Goal: Task Accomplishment & Management: Complete application form

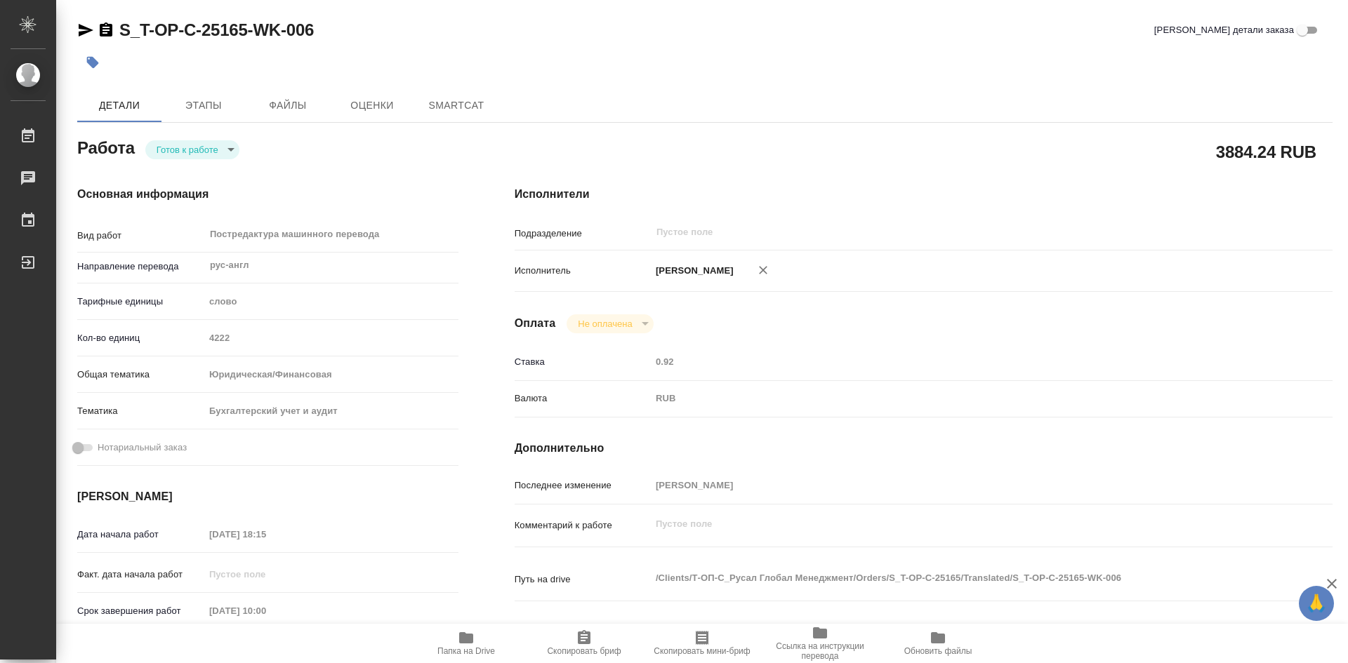
type textarea "x"
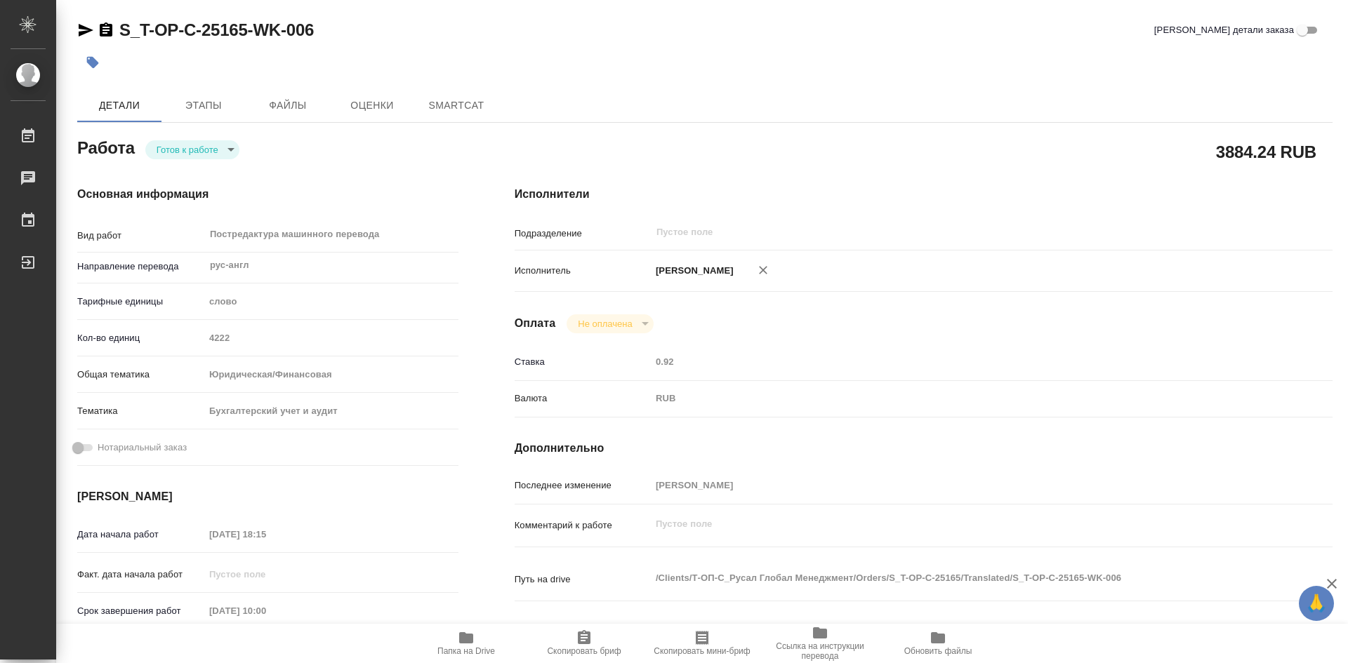
type textarea "x"
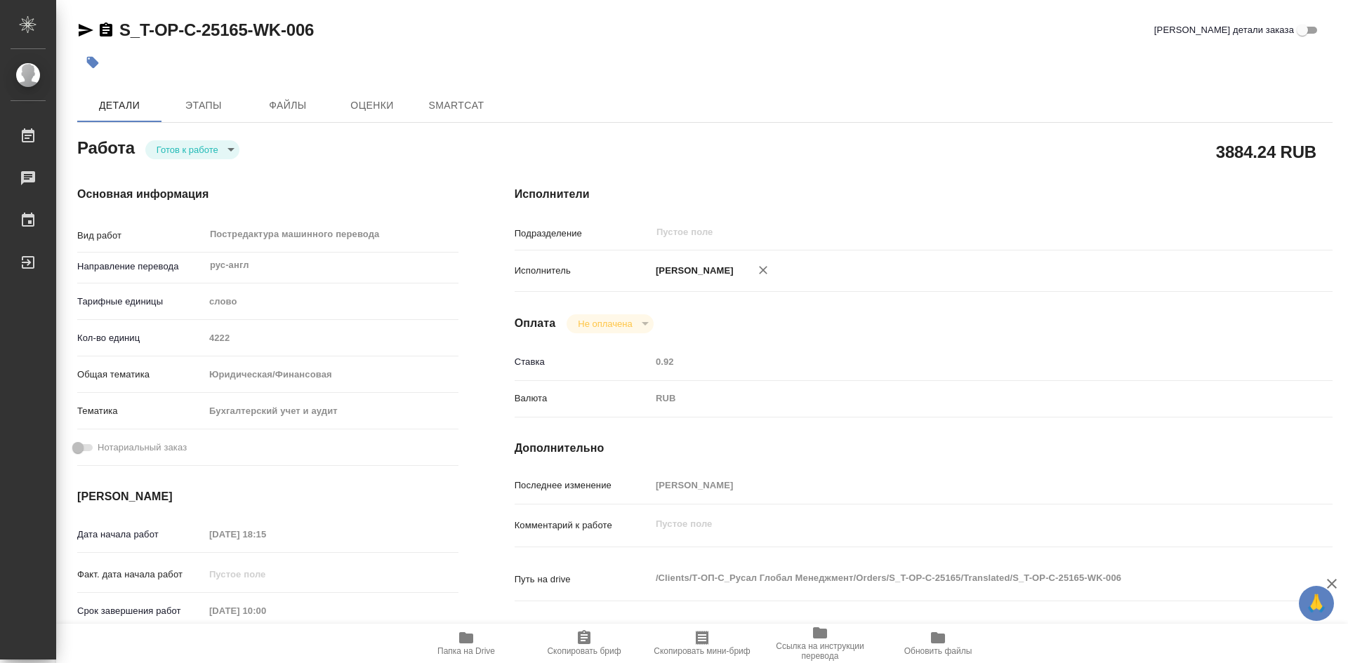
type textarea "x"
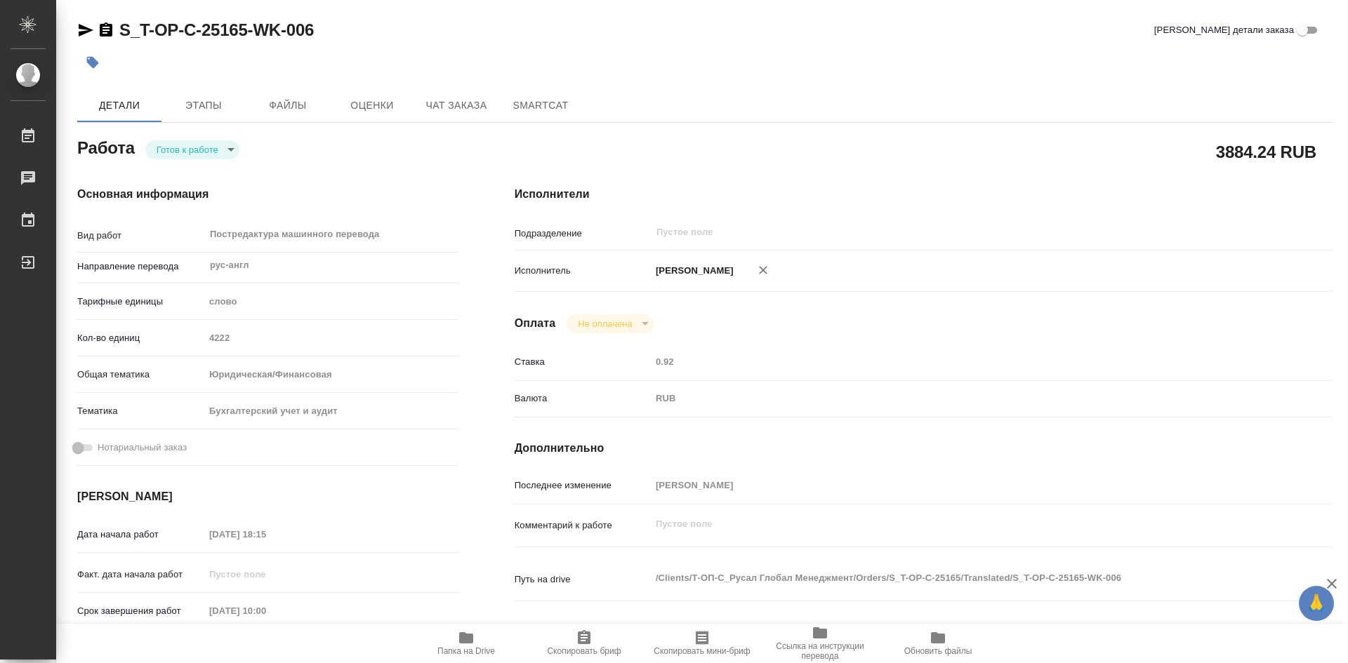
type textarea "x"
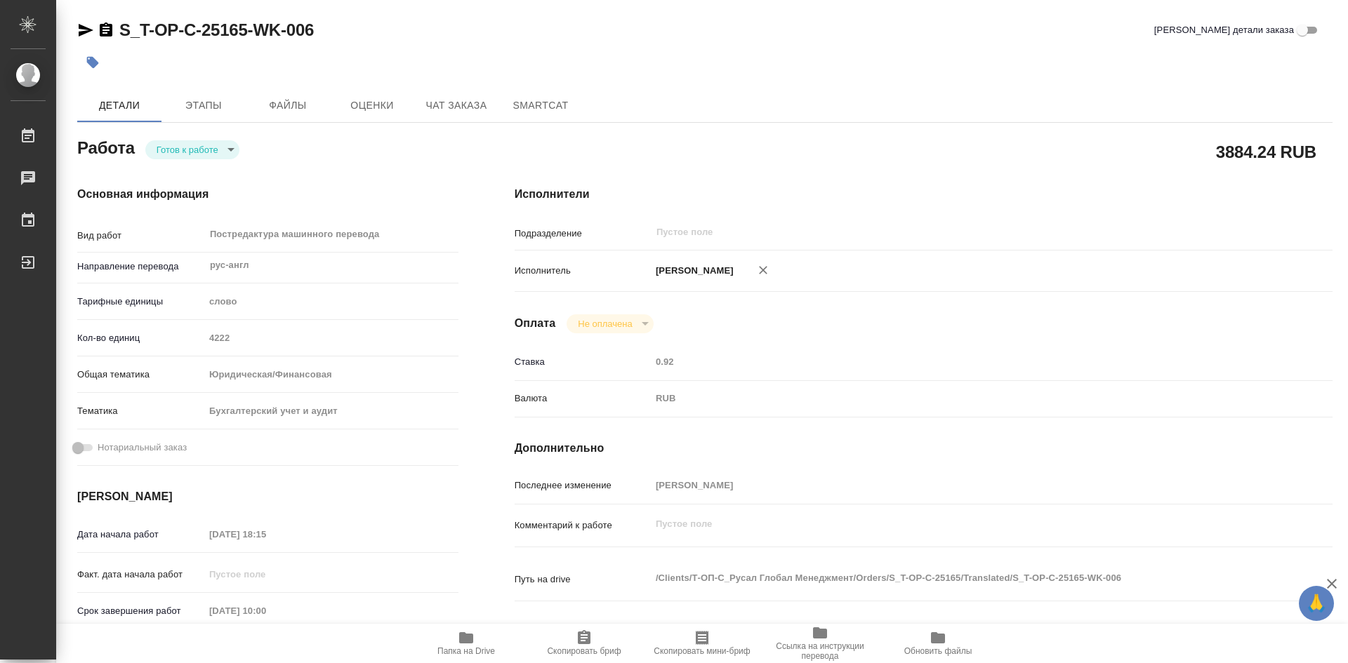
type textarea "x"
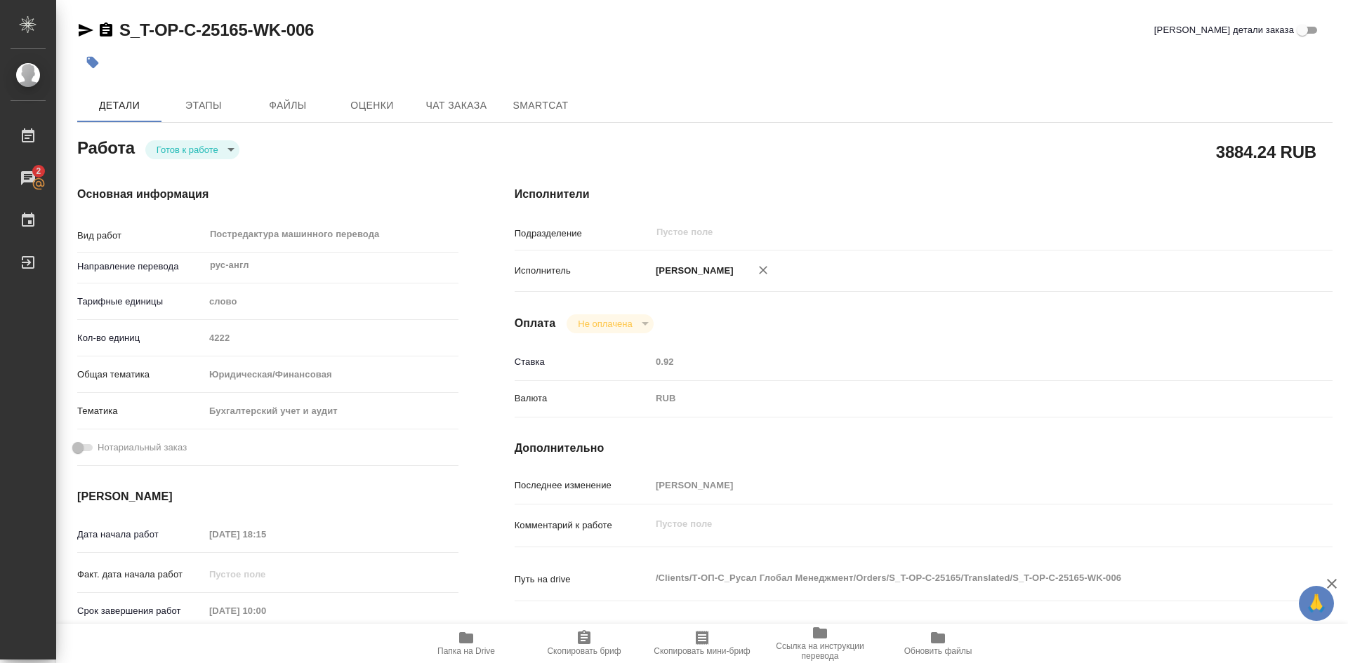
click at [472, 632] on icon "button" at bounding box center [466, 638] width 17 height 17
click at [230, 150] on body "🙏 .cls-1 fill:#fff; AWATERA Soldatenkova Tatyana Работы 2 Чаты График Выйти S_T…" at bounding box center [674, 331] width 1348 height 663
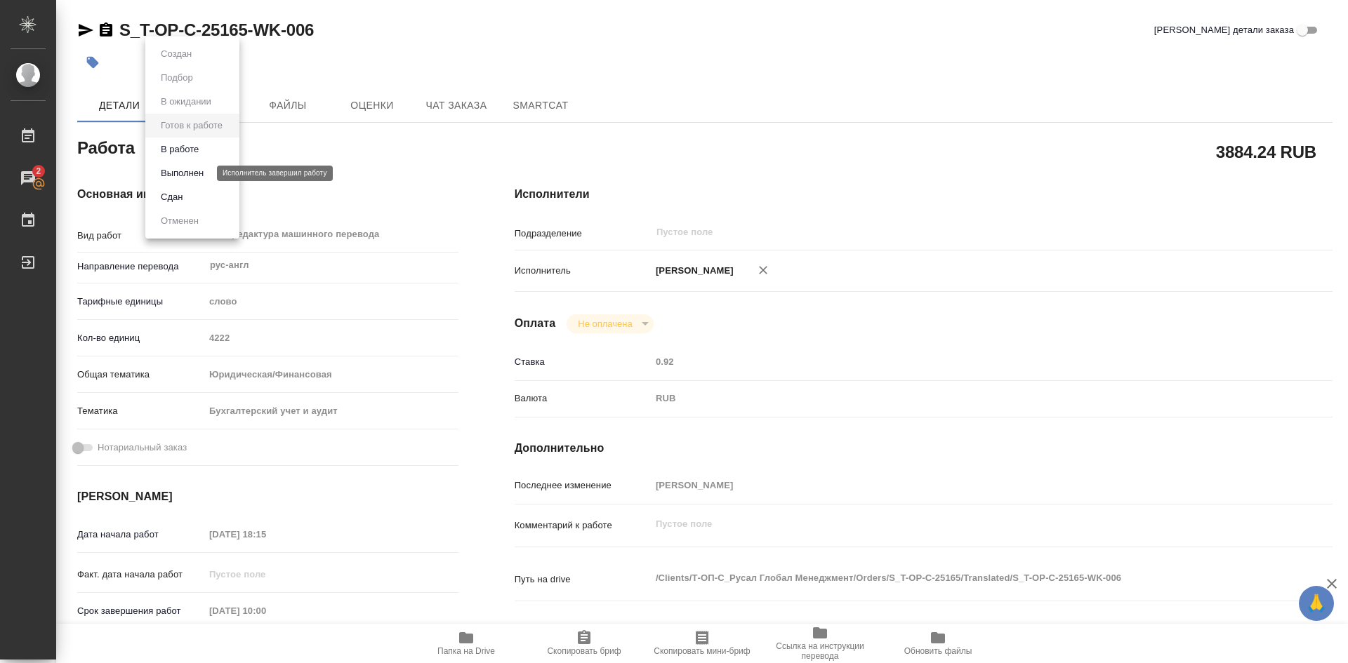
click at [196, 172] on button "Выполнен" at bounding box center [182, 173] width 51 height 15
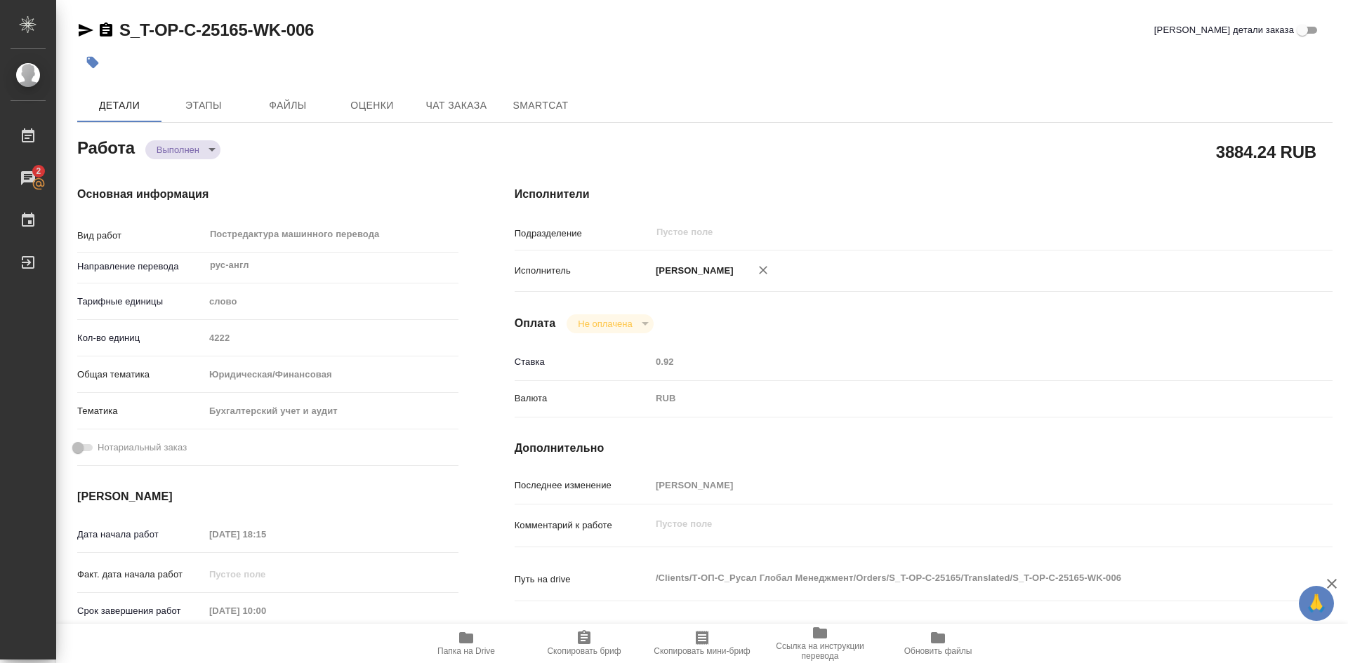
type textarea "x"
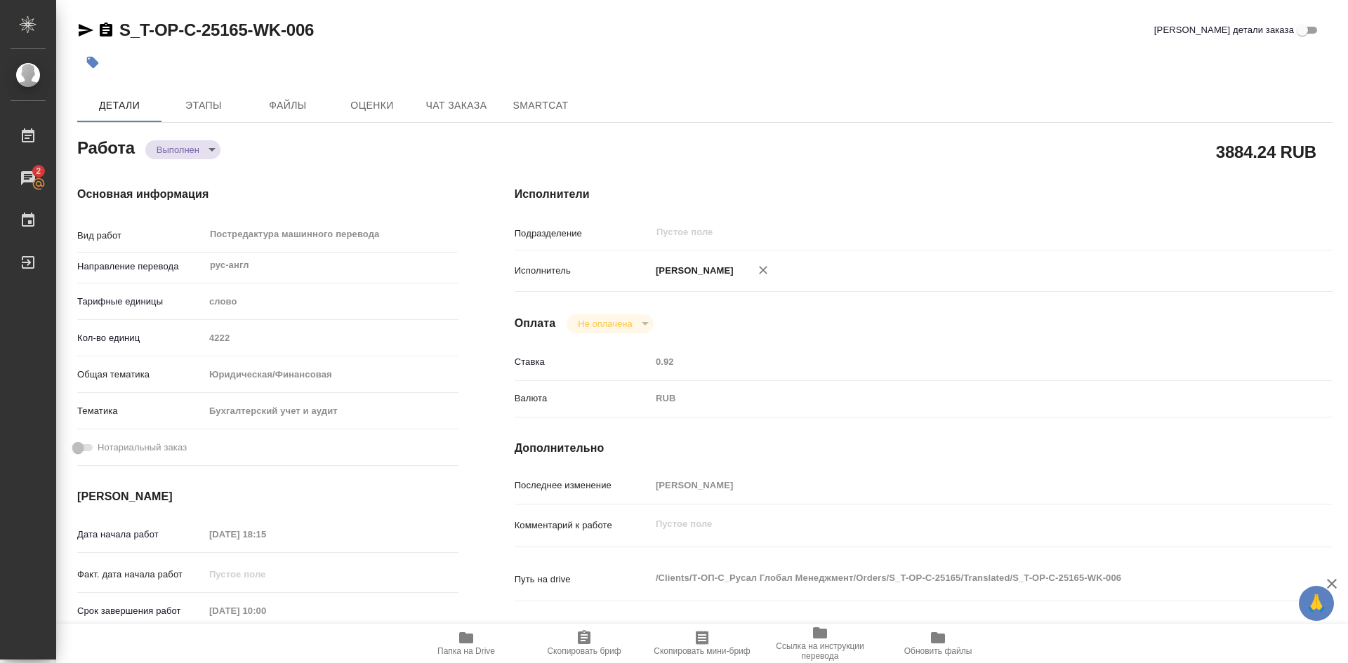
type textarea "x"
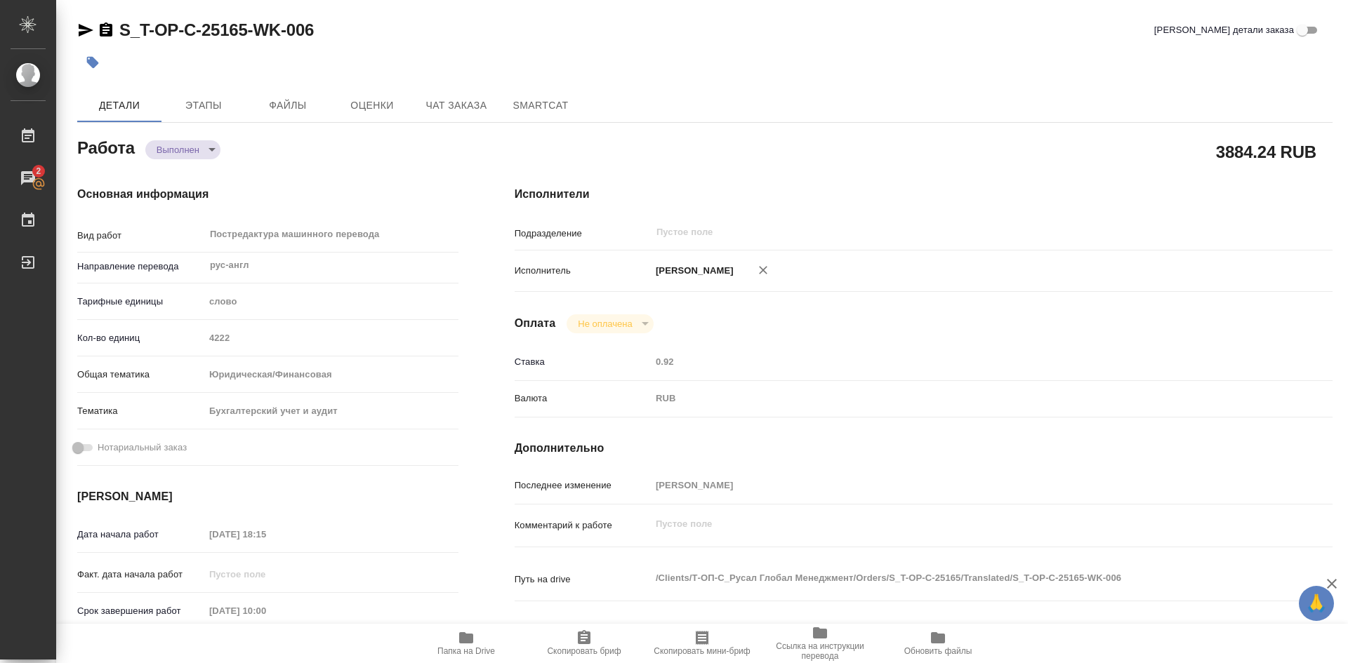
type textarea "x"
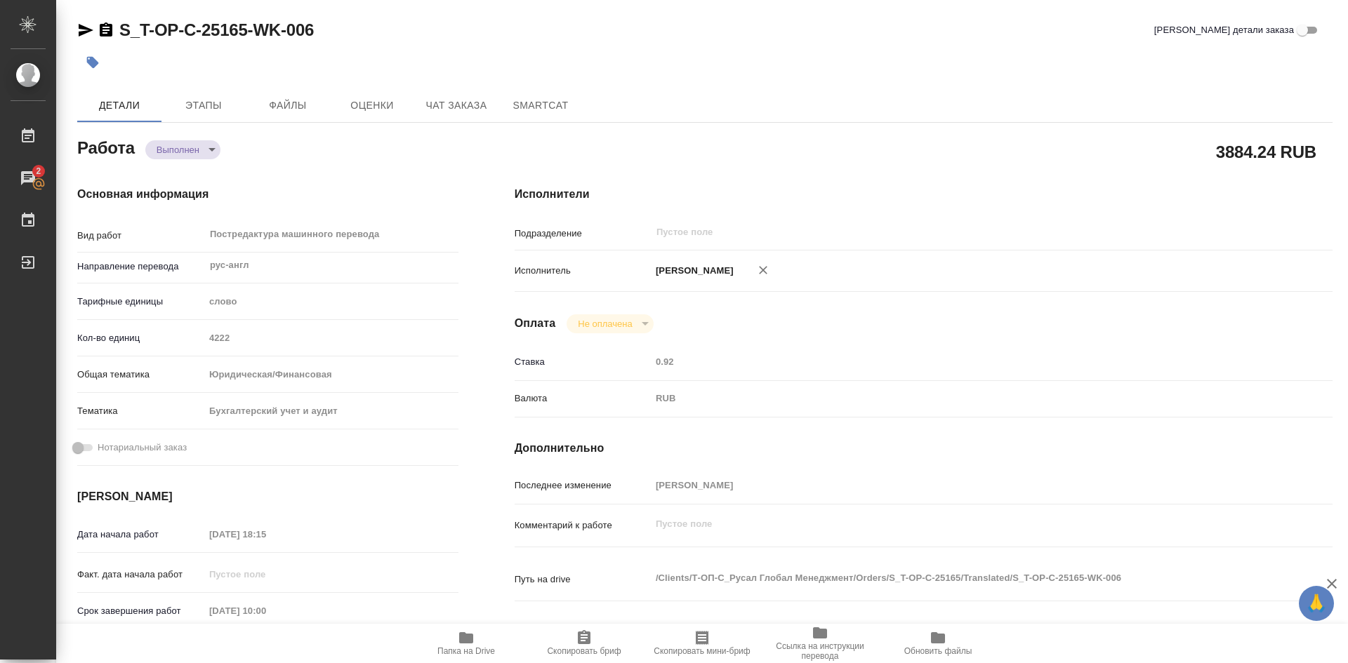
type textarea "x"
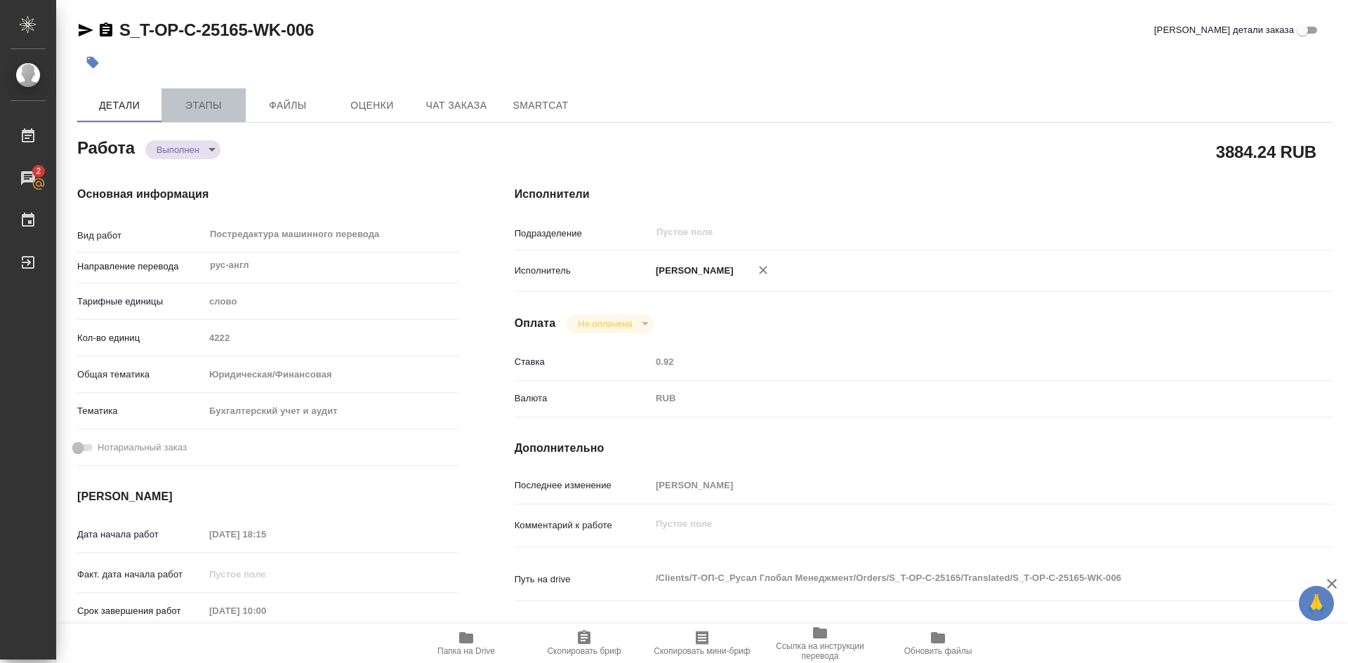
click at [204, 112] on span "Этапы" at bounding box center [203, 106] width 67 height 18
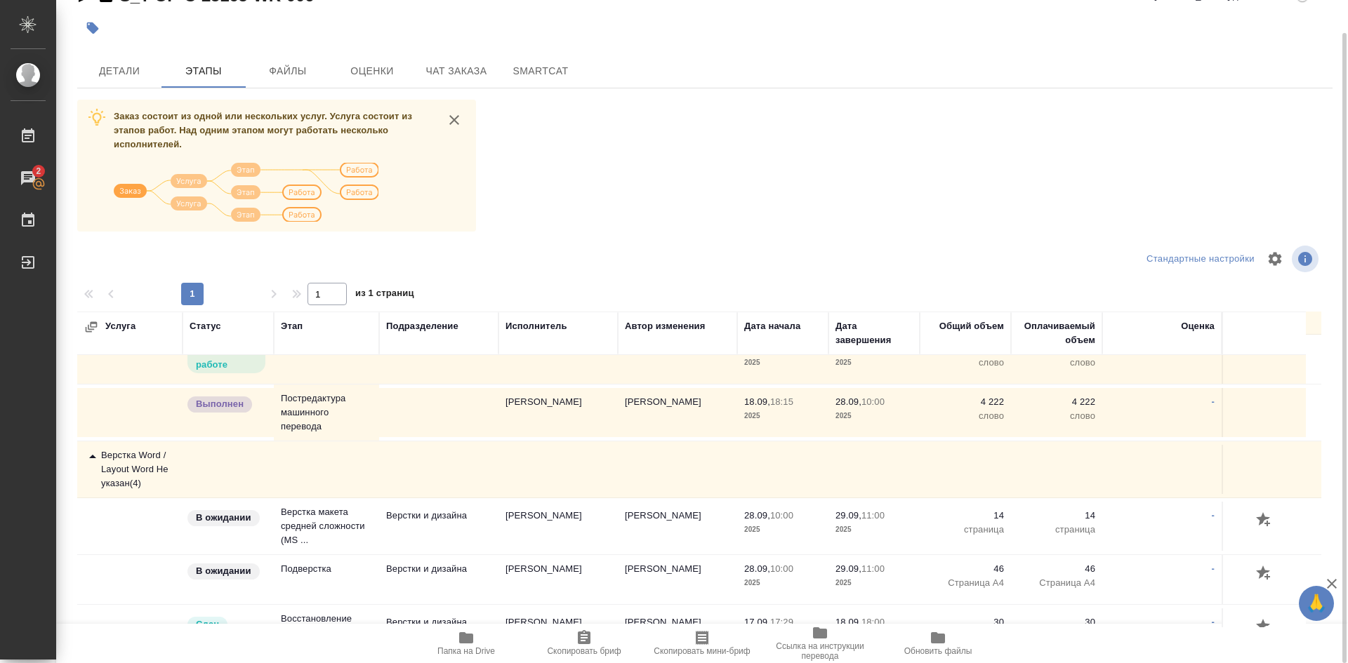
scroll to position [70, 0]
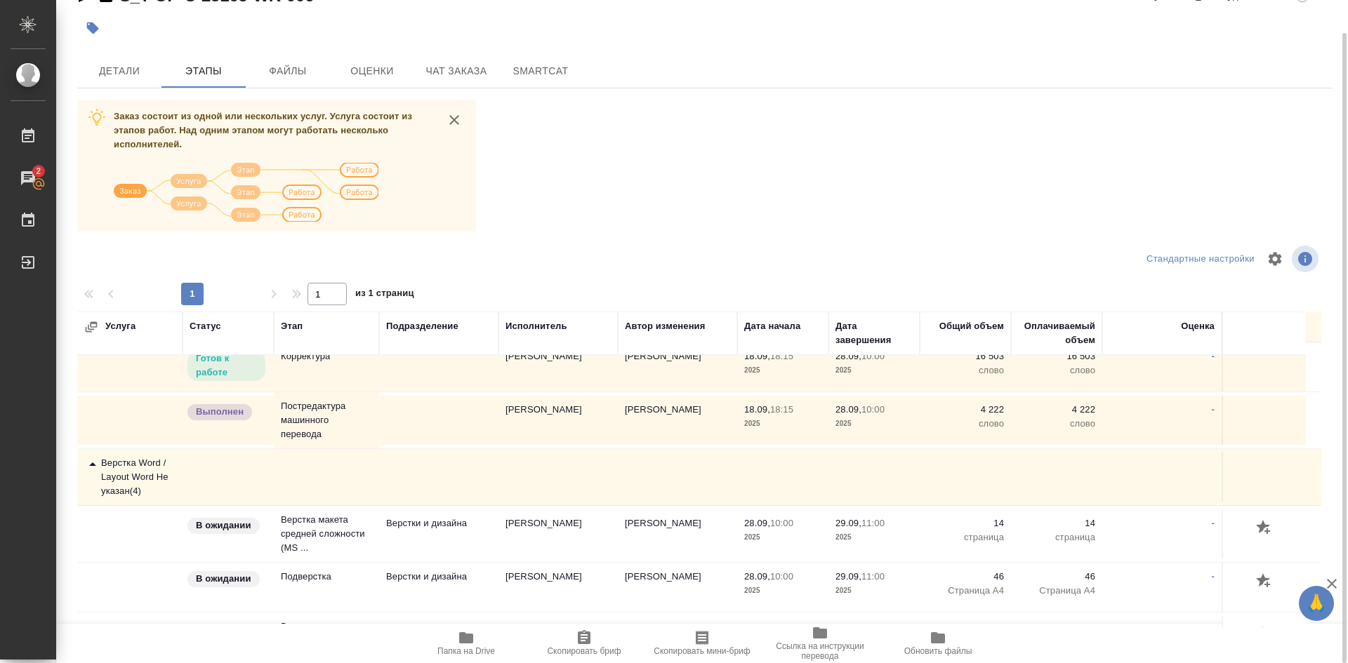
click at [224, 373] on p "Готов к работе" at bounding box center [226, 366] width 61 height 28
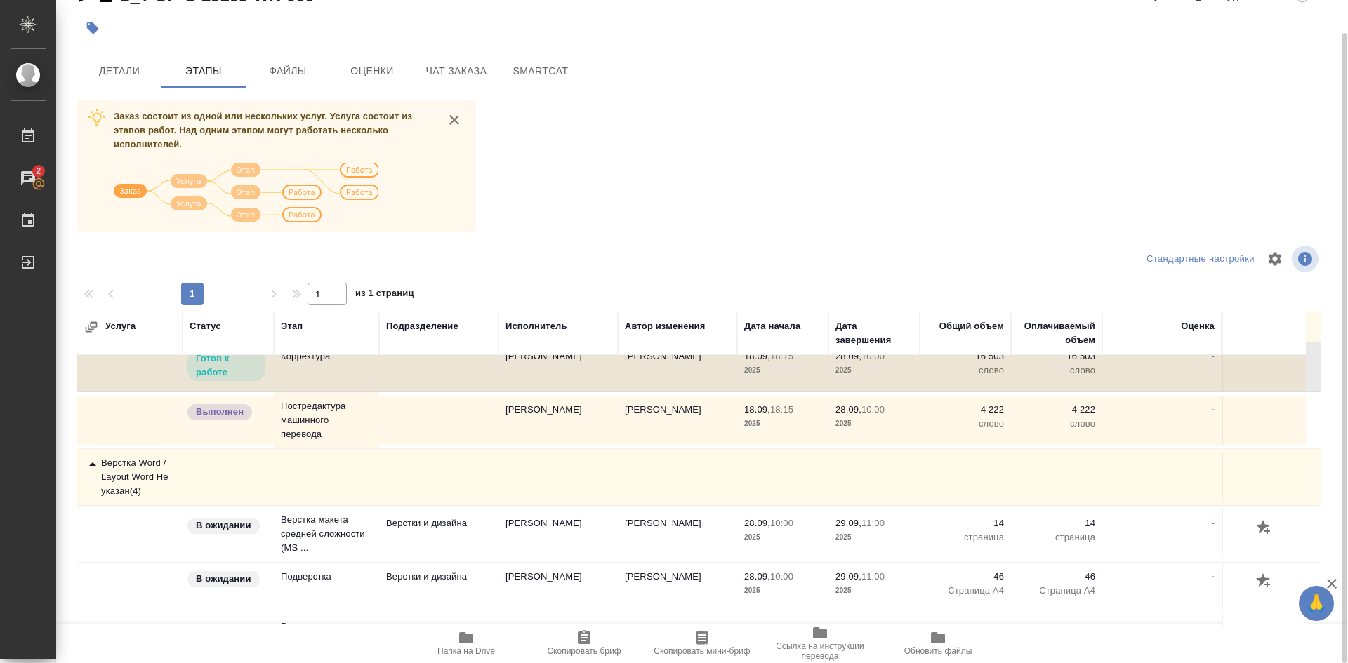
click at [246, 375] on p "Готов к работе" at bounding box center [226, 366] width 61 height 28
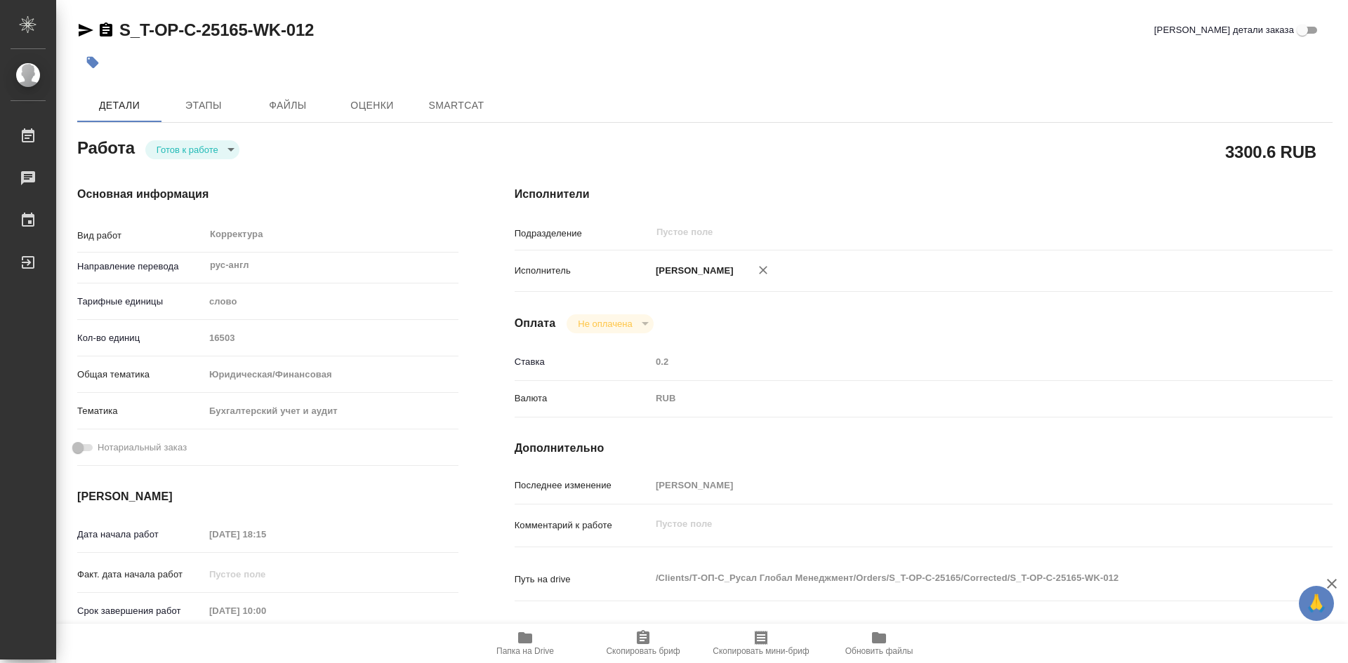
type textarea "x"
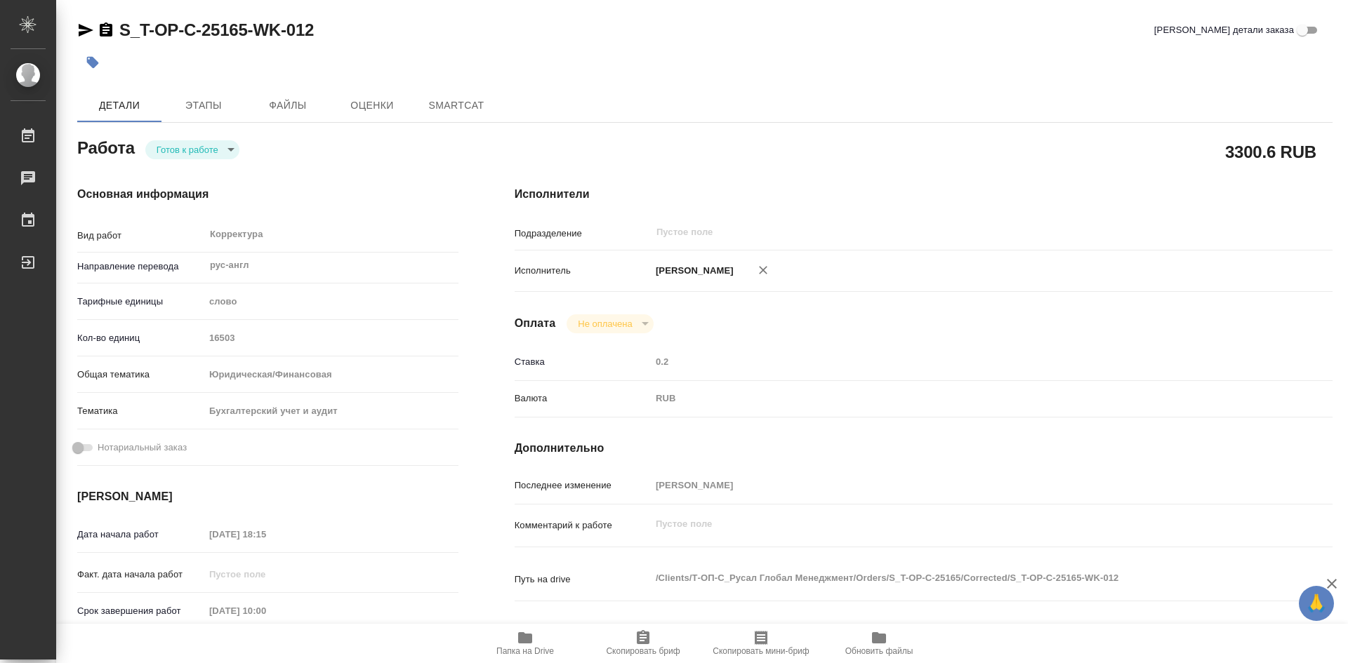
type textarea "x"
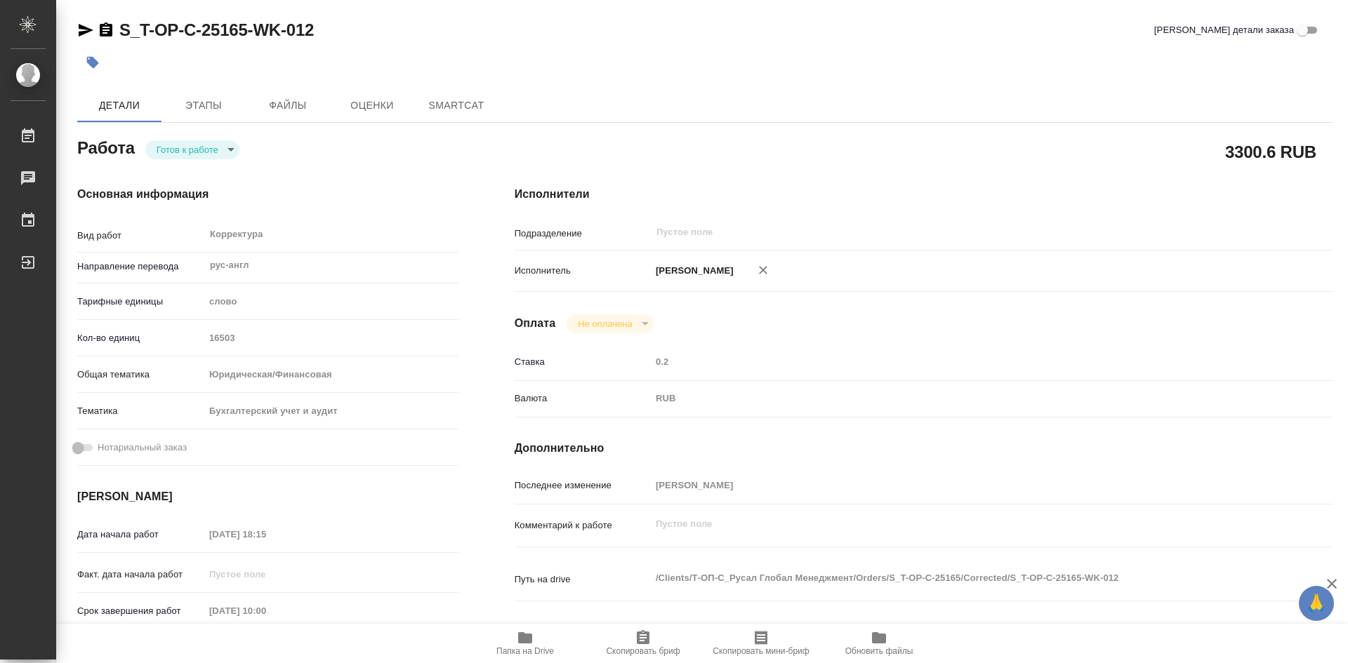
type textarea "x"
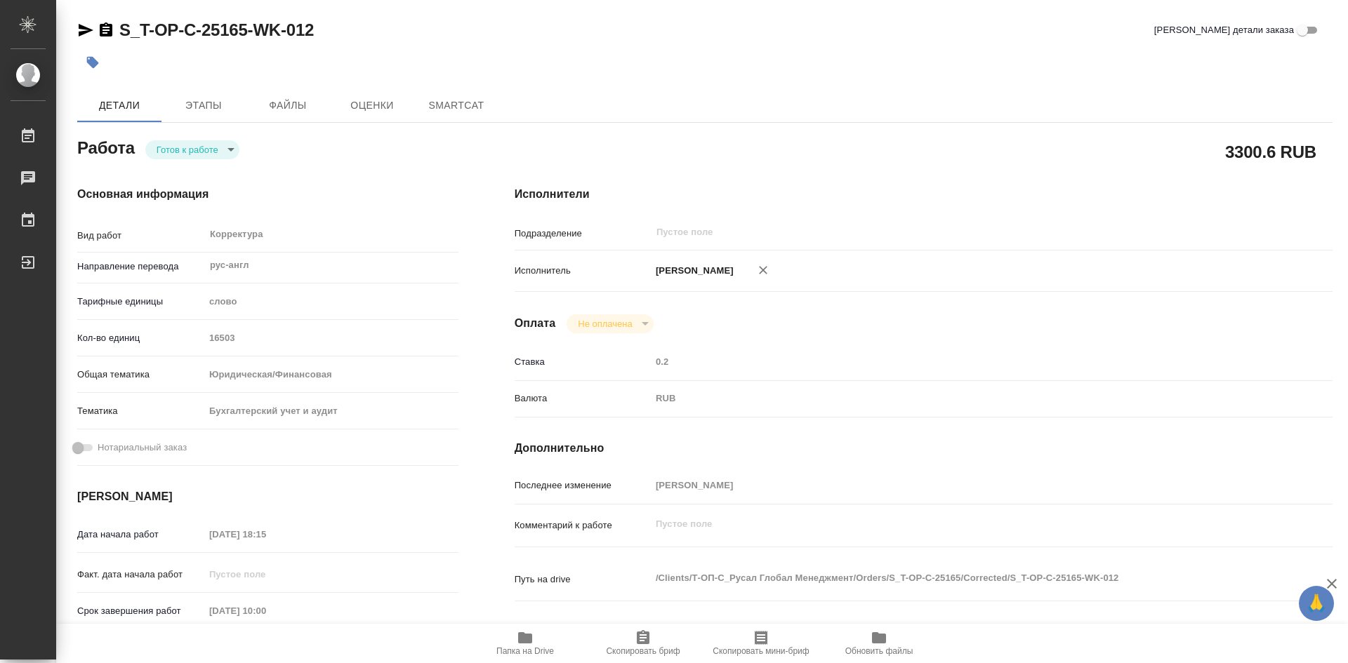
type textarea "x"
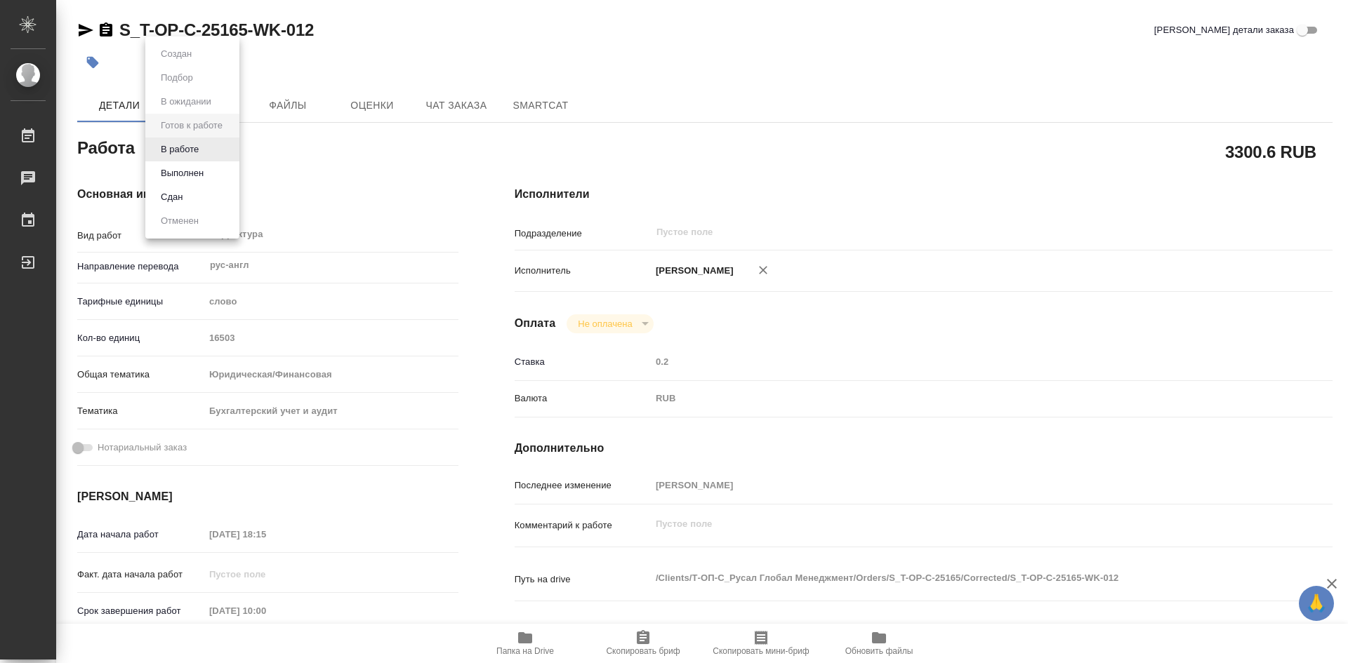
click at [228, 154] on body "🙏 .cls-1 fill:#fff; AWATERA [PERSON_NAME] Работы Чаты График Выйти S_T-OP-C-251…" at bounding box center [674, 331] width 1348 height 663
type textarea "x"
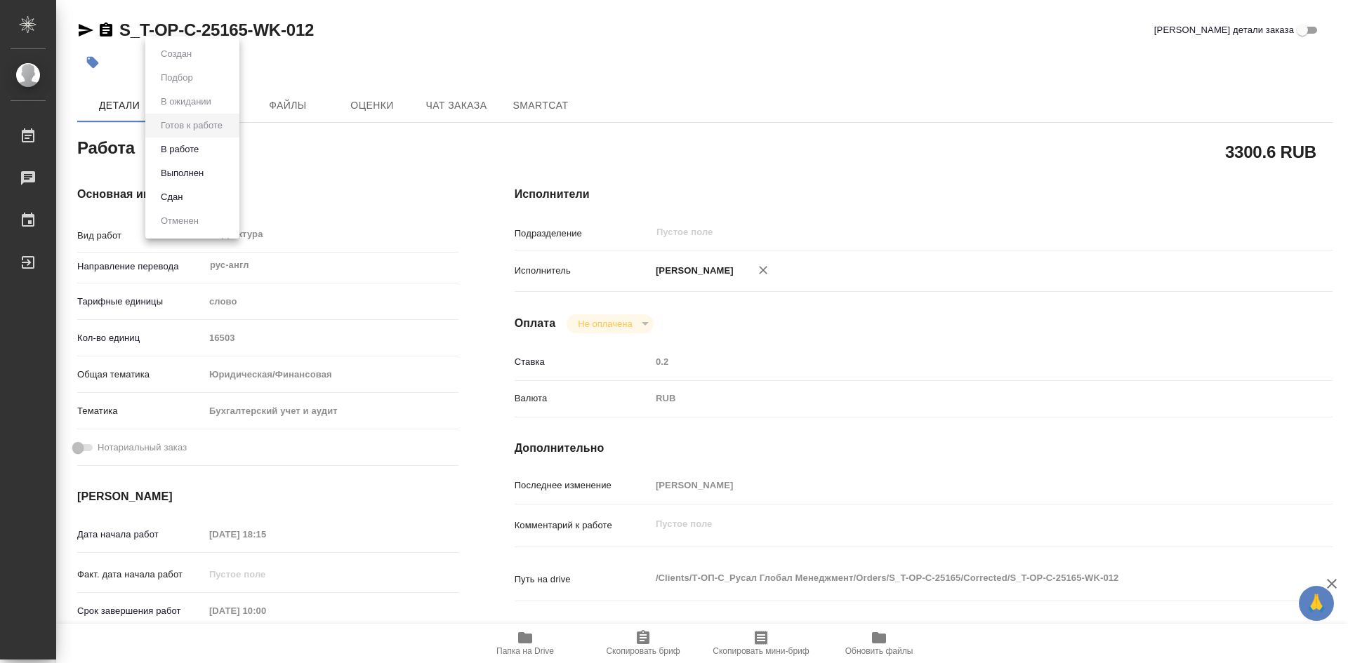
type textarea "x"
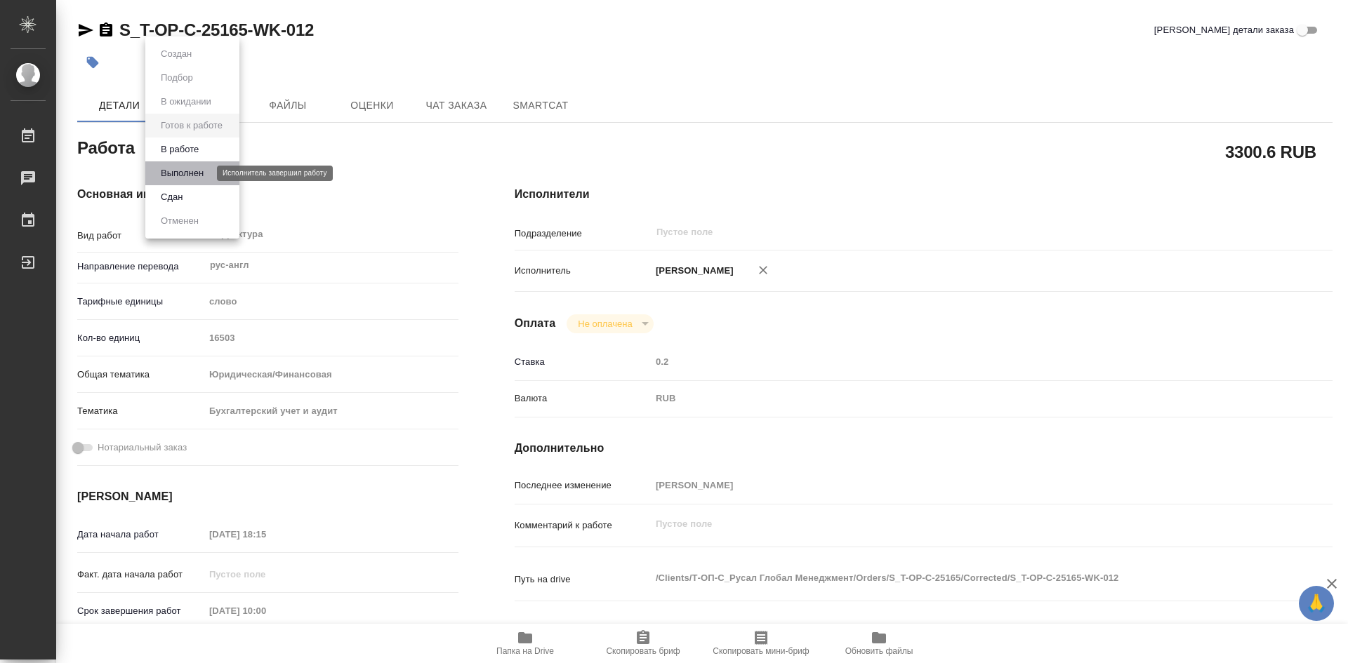
type textarea "x"
click at [190, 171] on button "Выполнен" at bounding box center [182, 173] width 51 height 15
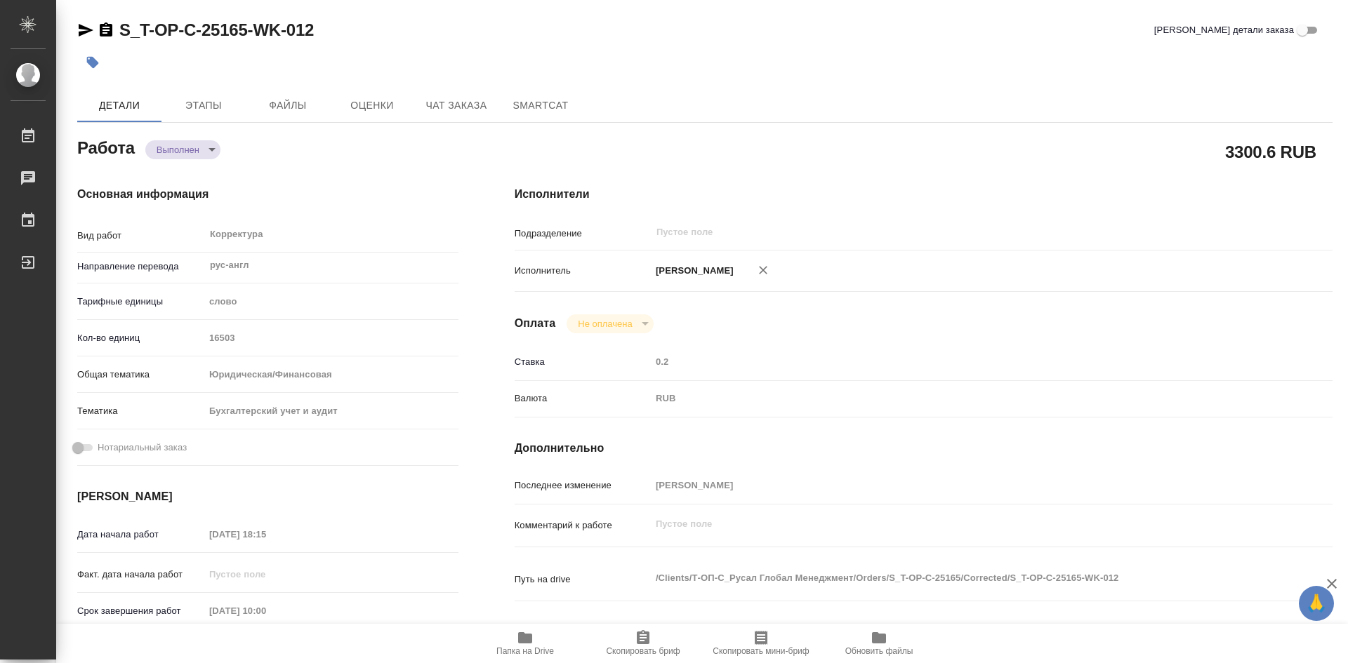
type textarea "x"
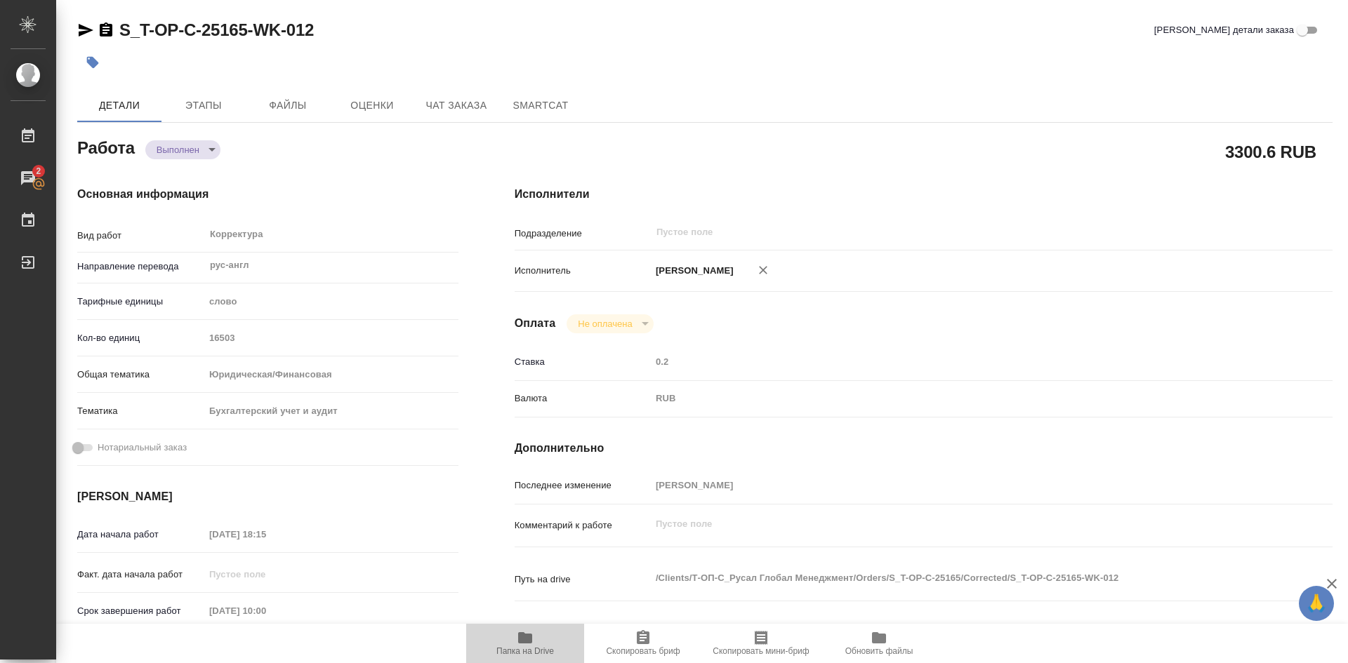
click at [516, 640] on span "Папка на Drive" at bounding box center [524, 643] width 101 height 27
